Goal: Task Accomplishment & Management: Manage account settings

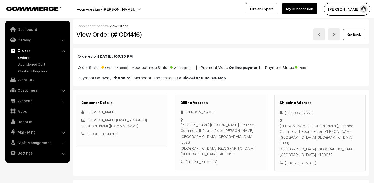
scroll to position [112, 0]
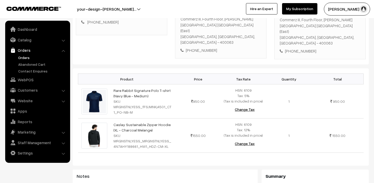
click at [25, 57] on link "Orders" at bounding box center [42, 57] width 51 height 5
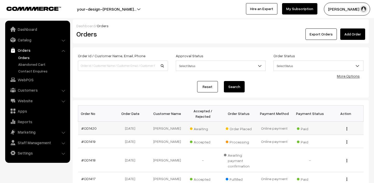
click at [200, 130] on span "Awaiting" at bounding box center [203, 128] width 26 height 7
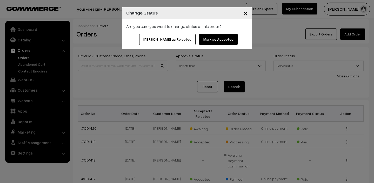
click at [209, 36] on button "Mark as Accepted" at bounding box center [218, 39] width 38 height 11
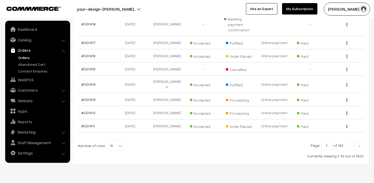
scroll to position [147, 0]
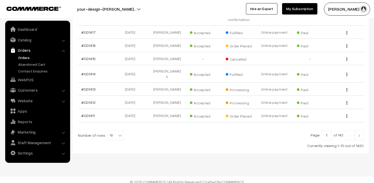
click at [359, 134] on img at bounding box center [358, 135] width 5 height 3
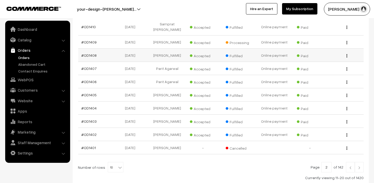
scroll to position [105, 0]
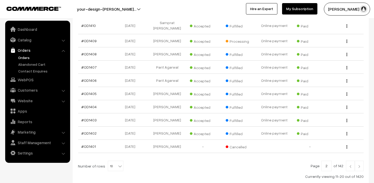
click at [349, 165] on img at bounding box center [350, 166] width 5 height 3
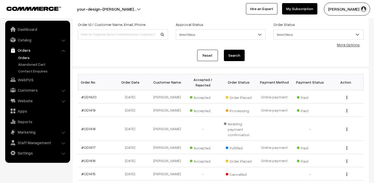
scroll to position [103, 0]
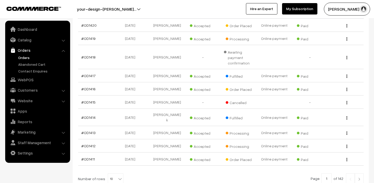
click at [359, 178] on img at bounding box center [358, 179] width 5 height 3
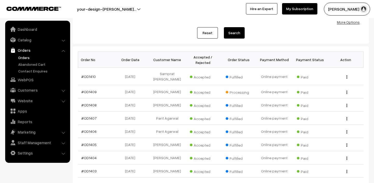
scroll to position [104, 0]
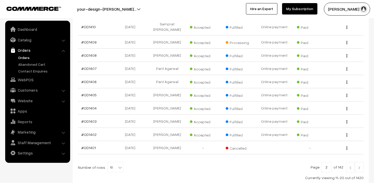
click at [361, 162] on link at bounding box center [358, 167] width 9 height 10
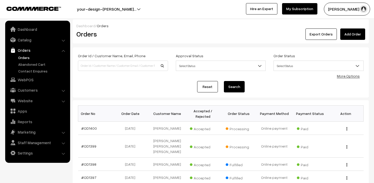
scroll to position [17, 0]
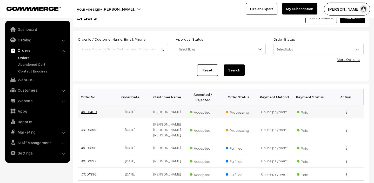
click at [92, 112] on link "#OD1400" at bounding box center [89, 112] width 16 height 4
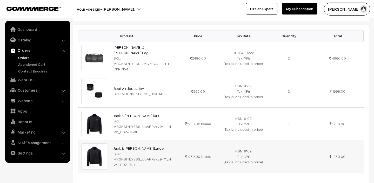
scroll to position [137, 0]
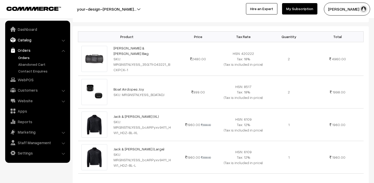
click at [31, 40] on link "Catalog" at bounding box center [37, 39] width 62 height 9
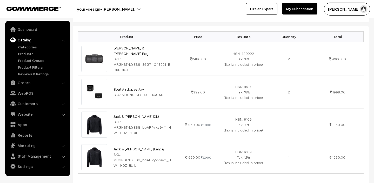
click at [183, 27] on div "Product Price Tax Rate Quantity Total Jack & Jones Oscar Duffle Bag SKU: MRGNST…" at bounding box center [221, 106] width 296 height 161
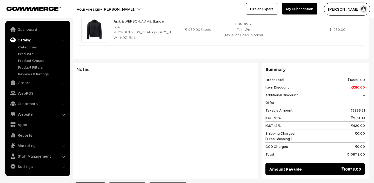
scroll to position [340, 0]
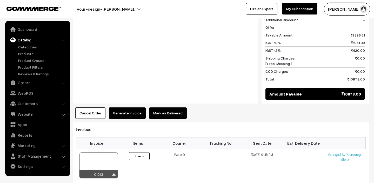
click at [129, 114] on button "Generate Invoice" at bounding box center [127, 113] width 37 height 11
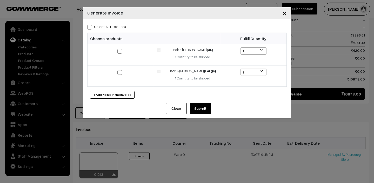
click at [178, 114] on button "Close" at bounding box center [176, 108] width 21 height 11
